Goal: Task Accomplishment & Management: Manage account settings

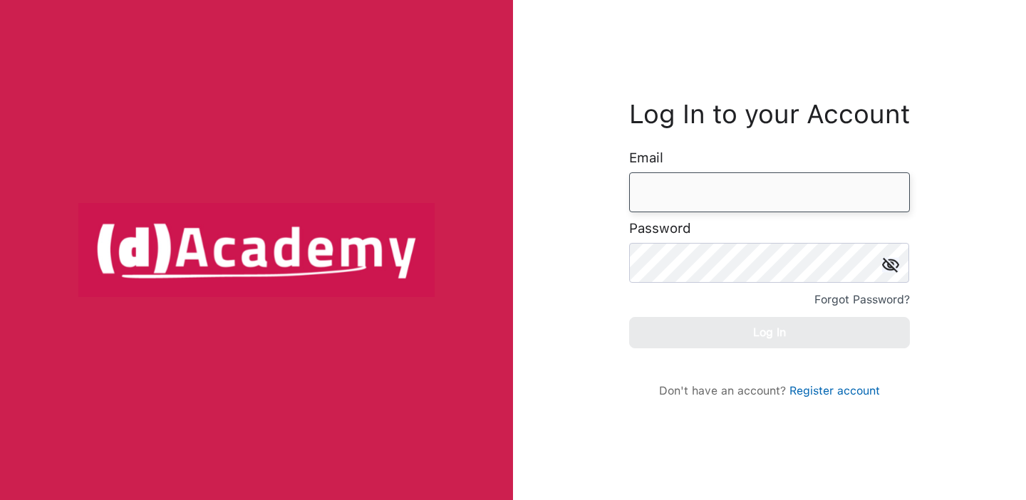
click at [889, 200] on input "email" at bounding box center [769, 192] width 281 height 40
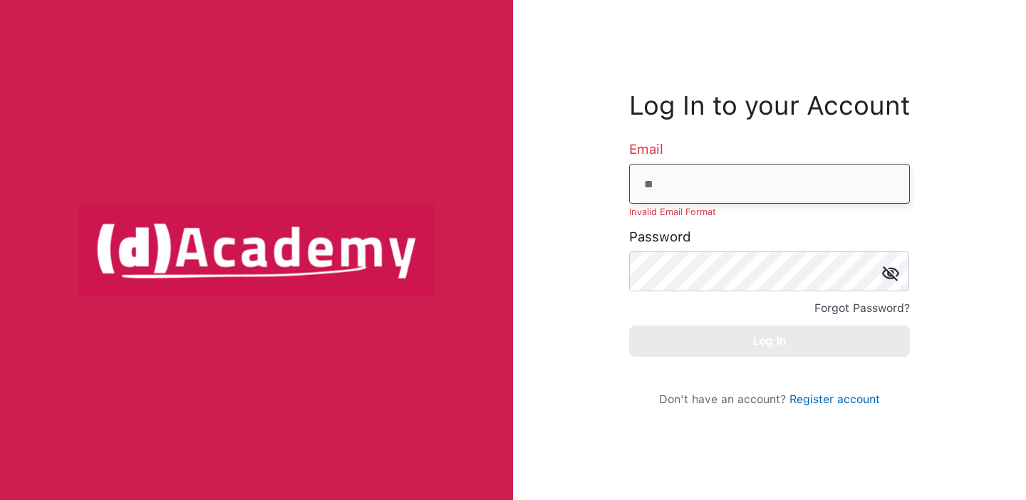
type input "**********"
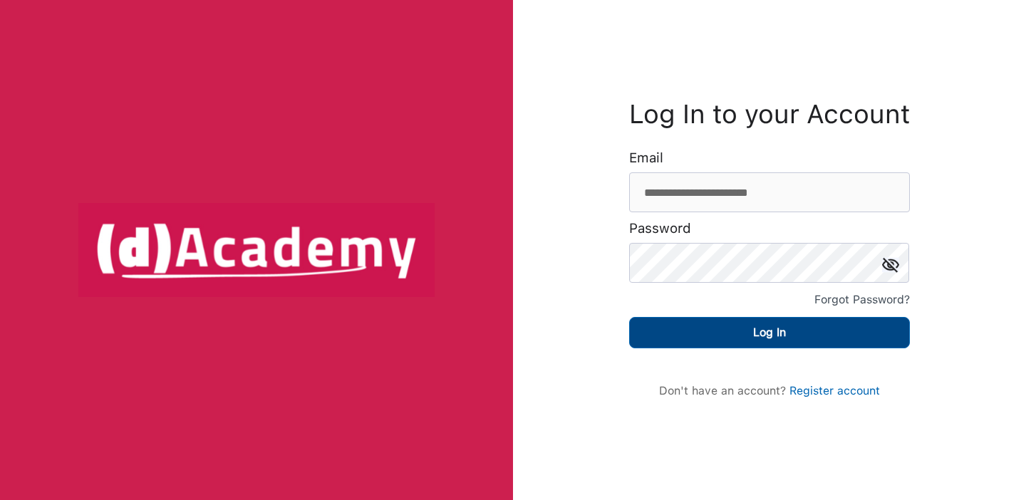
click at [725, 328] on button "Log In" at bounding box center [769, 332] width 281 height 31
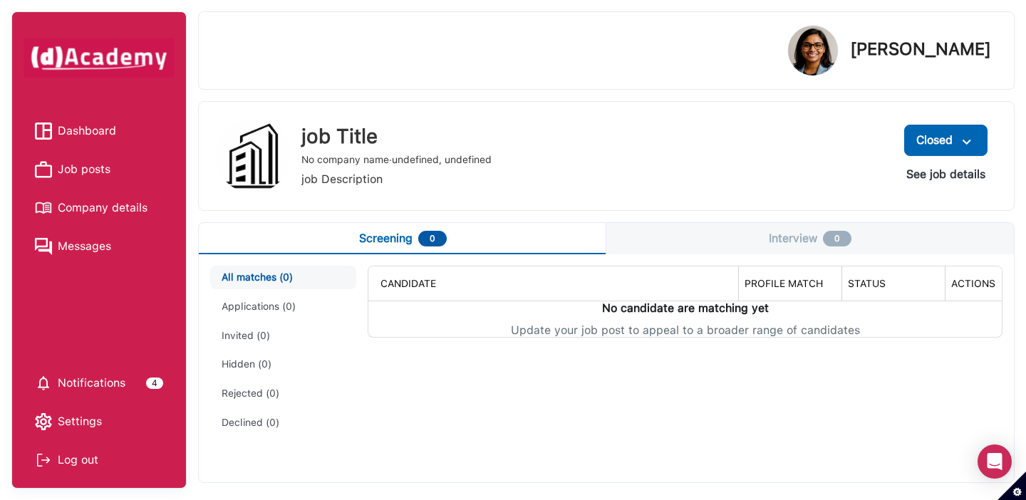
click at [100, 169] on span "Job posts" at bounding box center [84, 169] width 53 height 21
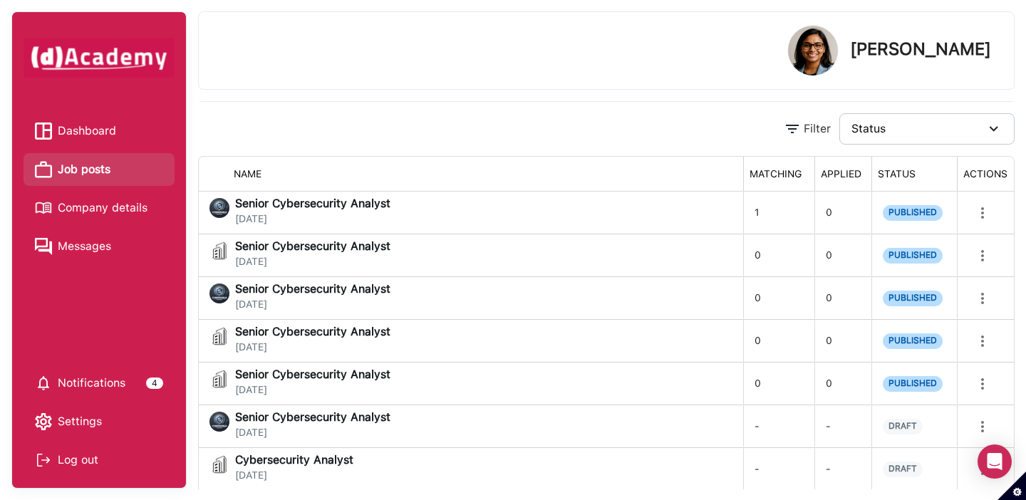
scroll to position [62, 0]
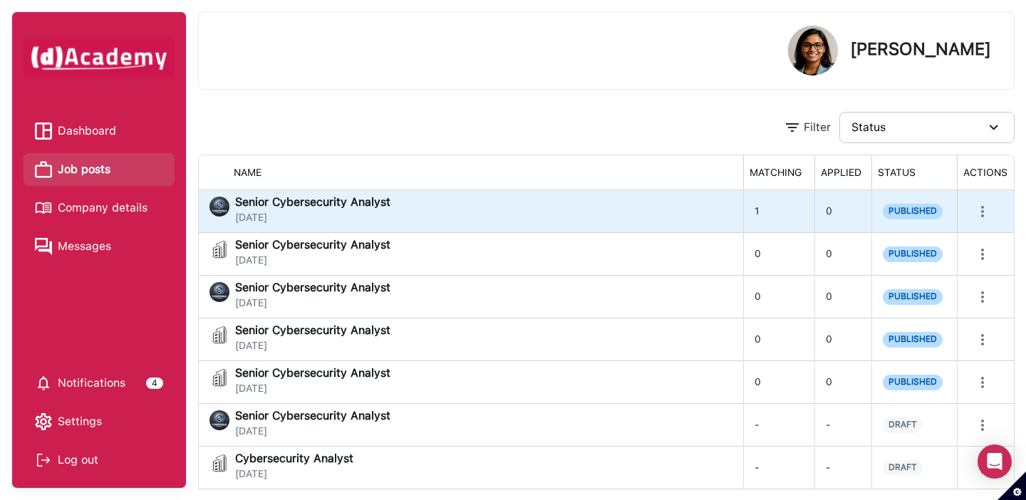
click at [289, 204] on span "Senior Cybersecurity Analyst" at bounding box center [312, 202] width 155 height 11
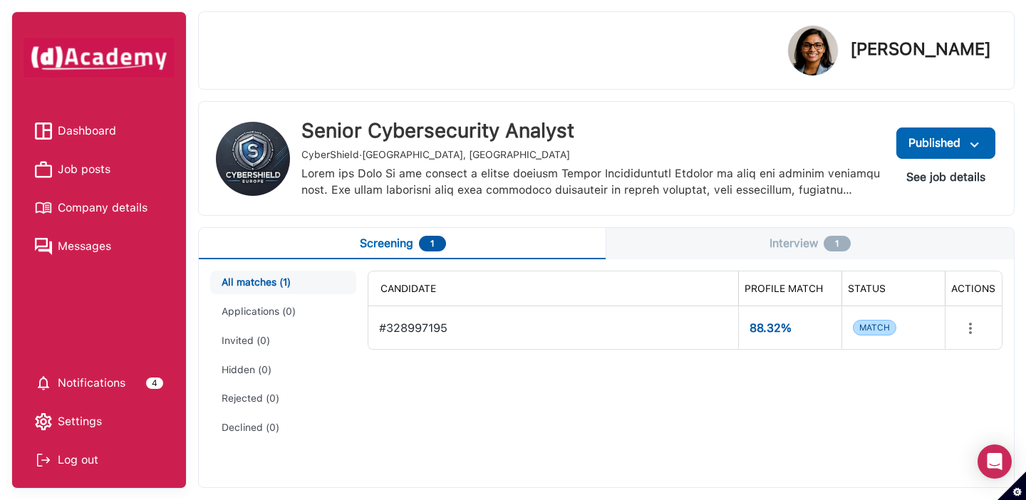
click at [772, 245] on button "Interview 1" at bounding box center [809, 243] width 407 height 31
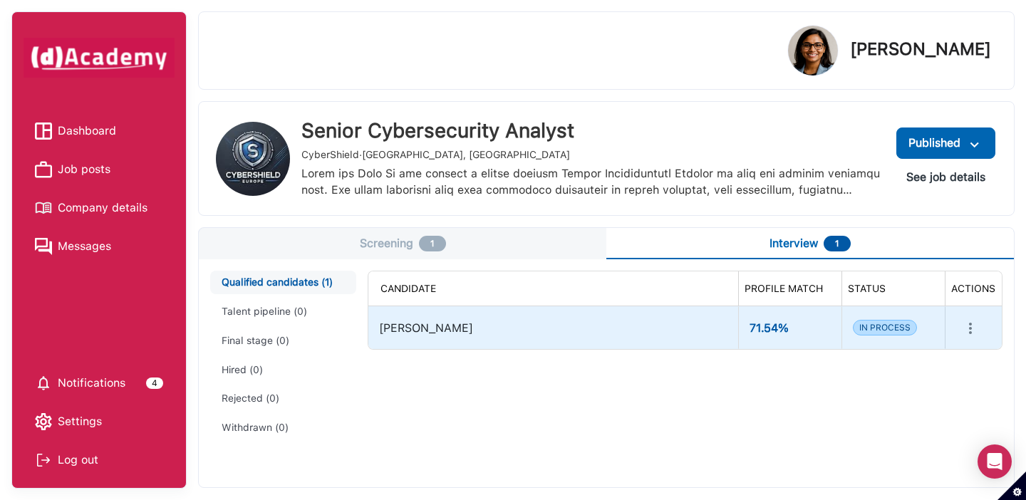
click at [452, 333] on div "Rashid Nair" at bounding box center [553, 328] width 348 height 30
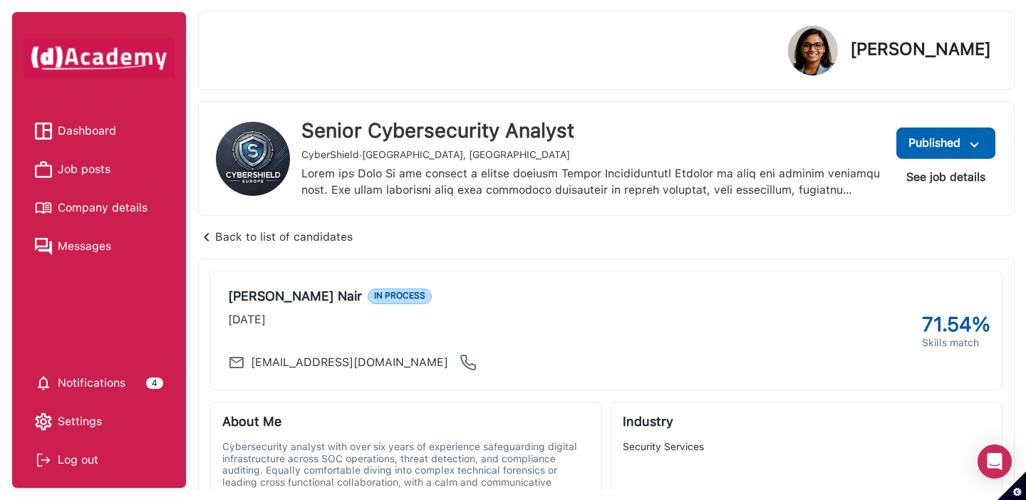
click at [227, 239] on div "Back to list of candidates" at bounding box center [275, 237] width 155 height 20
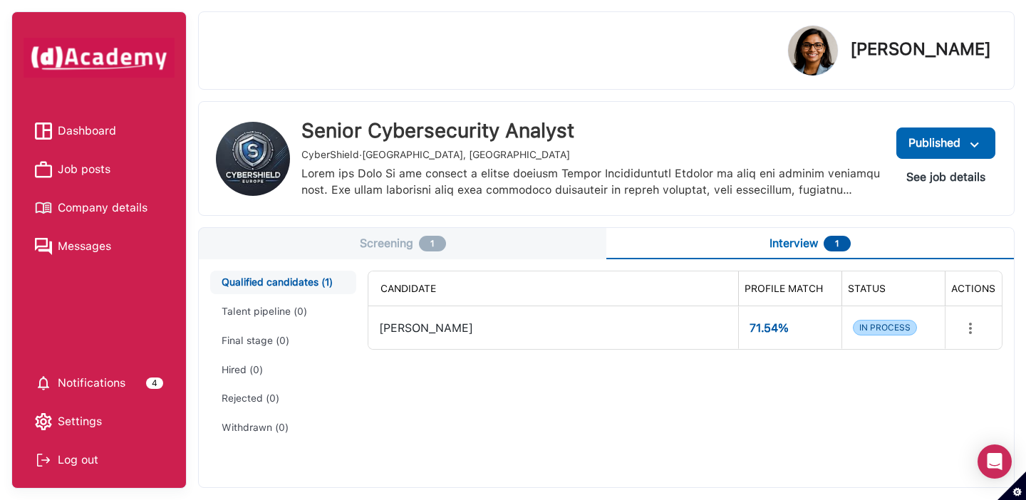
click at [454, 239] on button "Screening 1" at bounding box center [402, 243] width 407 height 31
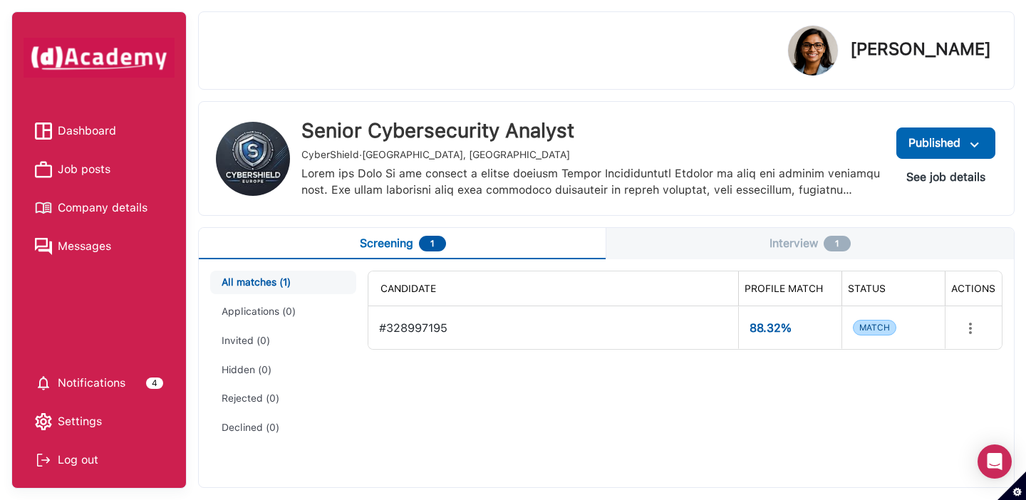
click at [85, 172] on span "Job posts" at bounding box center [84, 169] width 53 height 21
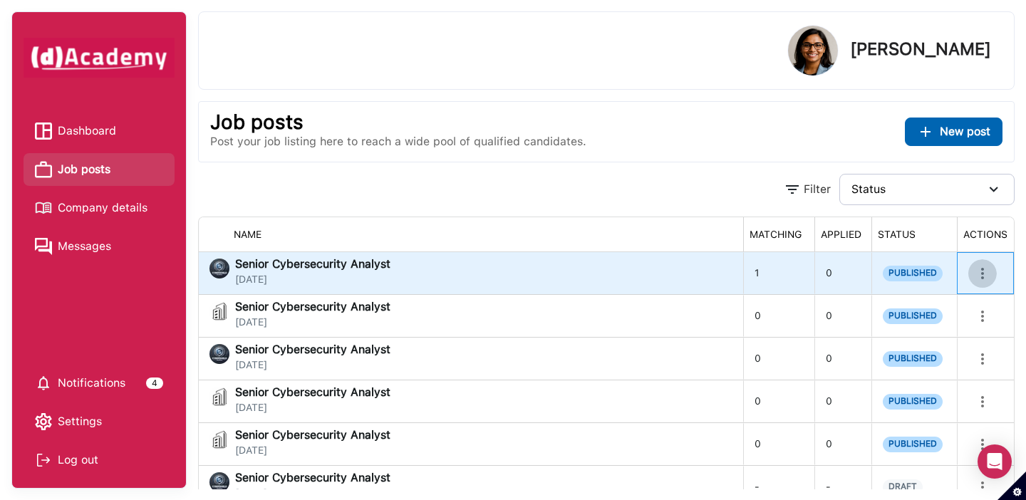
click at [988, 268] on icon "more" at bounding box center [982, 273] width 17 height 17
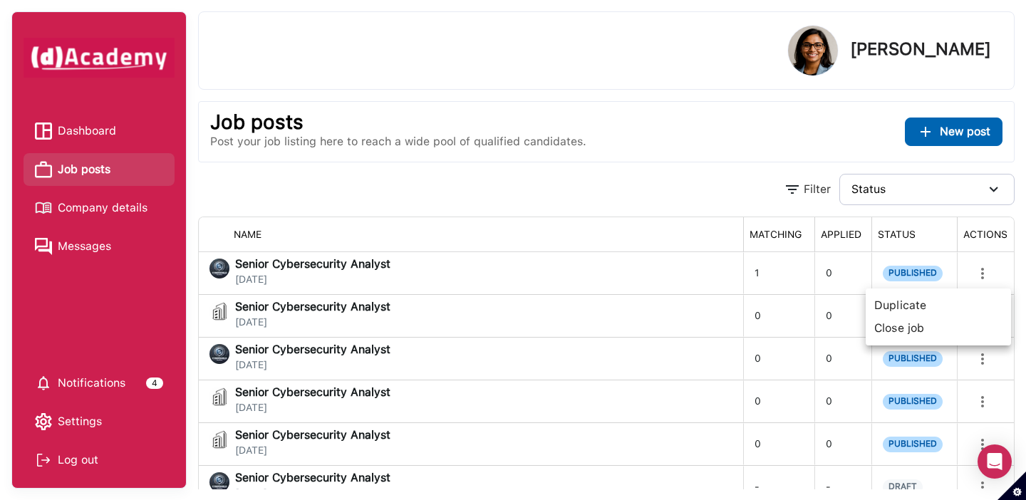
click at [997, 211] on div at bounding box center [513, 250] width 1026 height 500
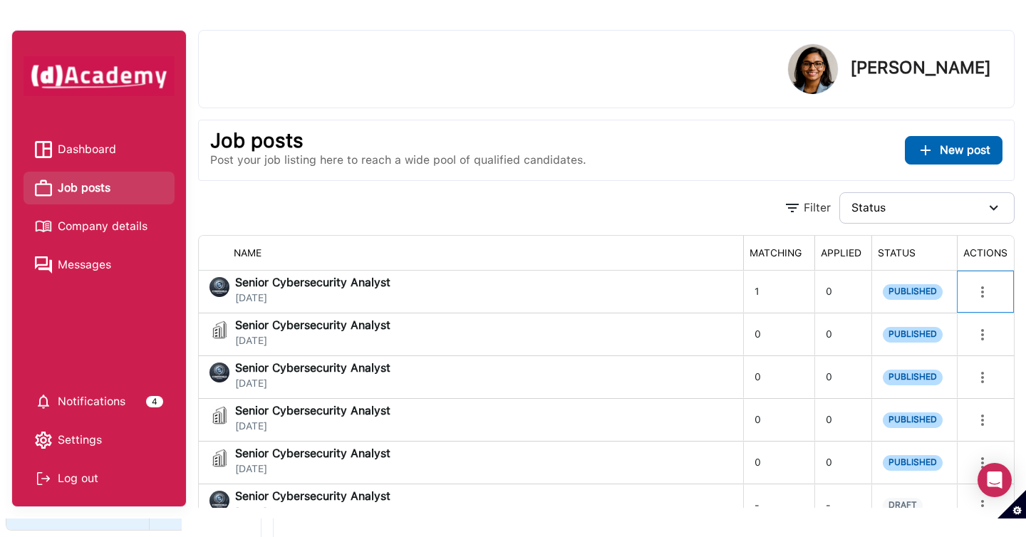
scroll to position [24, 0]
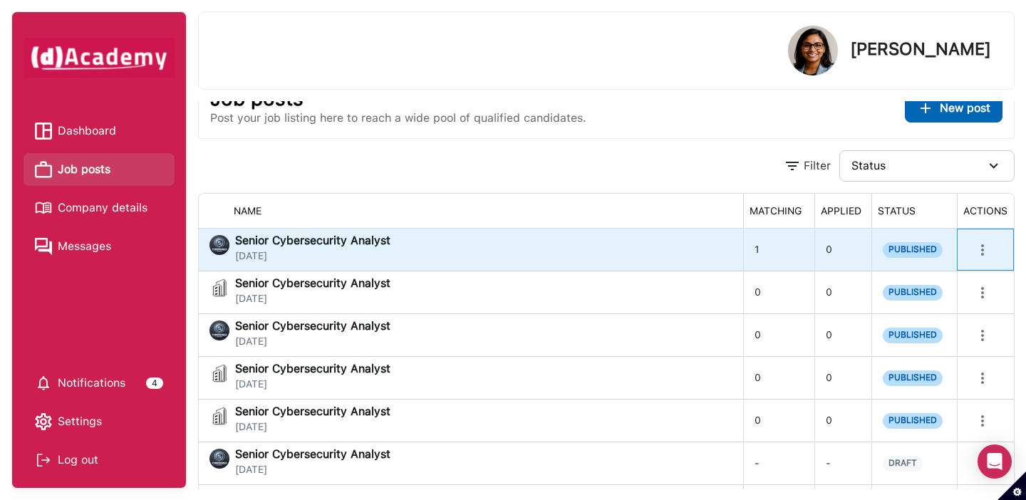
click at [983, 255] on icon "more" at bounding box center [982, 249] width 3 height 11
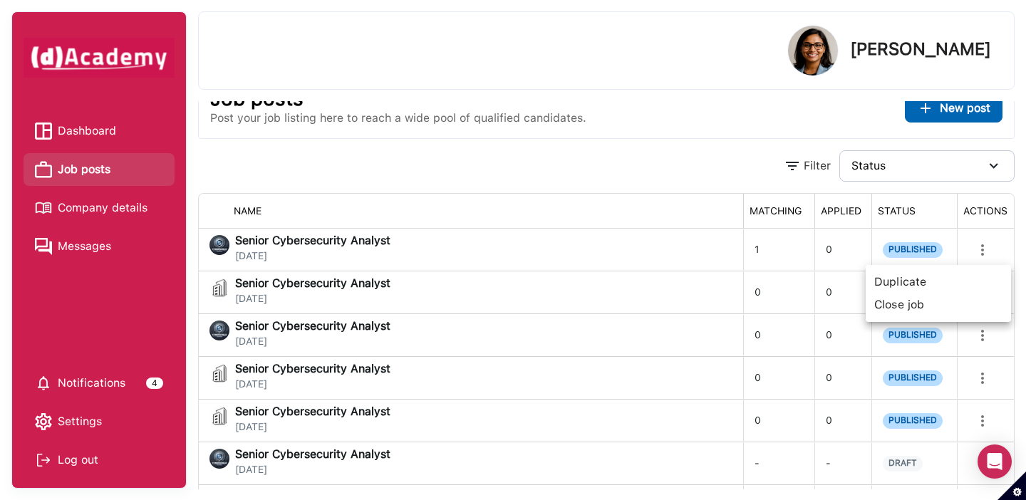
click at [688, 150] on div at bounding box center [513, 250] width 1026 height 500
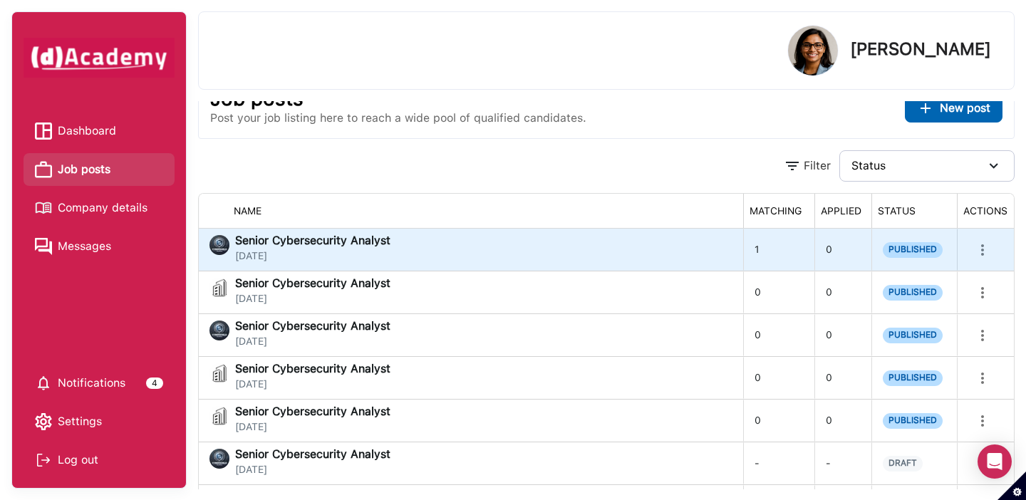
click at [690, 257] on div "Senior Cybersecurity Analyst August 8, 2025" at bounding box center [470, 249] width 522 height 28
